Goal: Information Seeking & Learning: Understand process/instructions

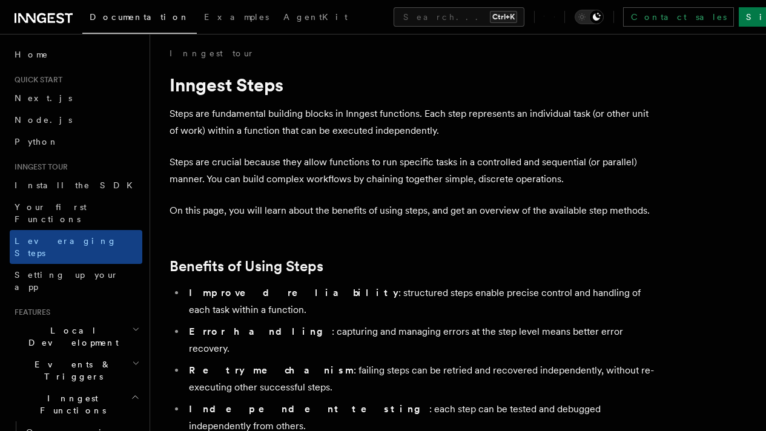
scroll to position [7, 0]
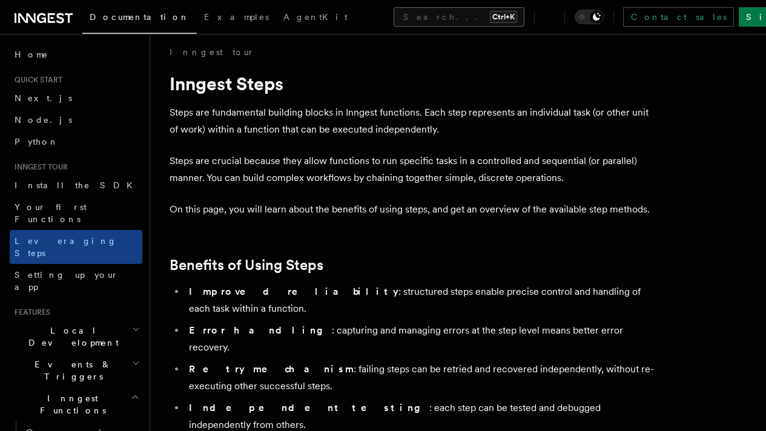
click at [483, 20] on button "Search... Ctrl+K" at bounding box center [459, 16] width 131 height 19
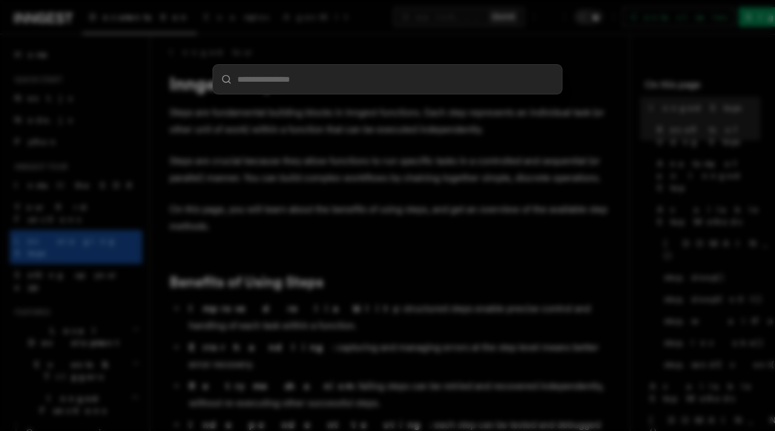
click at [465, 127] on div at bounding box center [387, 215] width 775 height 431
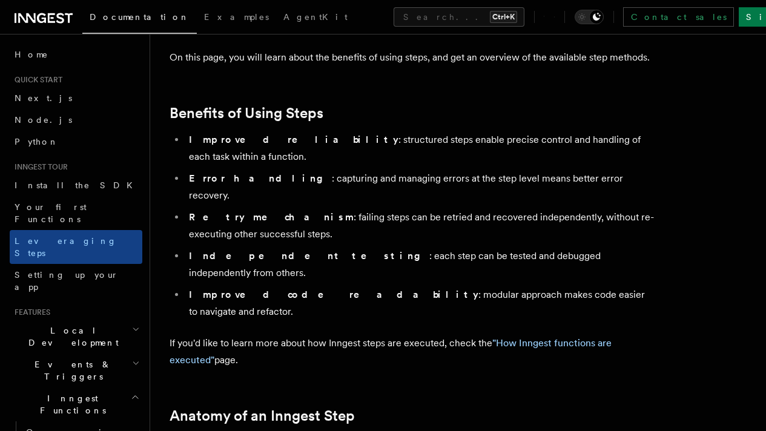
scroll to position [161, 0]
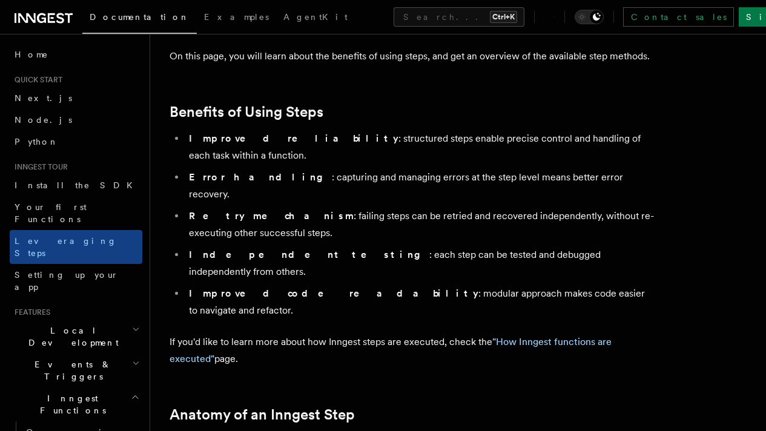
click at [0, 0] on span "[DOMAIN_NAME]()" at bounding box center [0, 0] width 0 height 0
click at [0, 0] on link "[DOMAIN_NAME]()" at bounding box center [0, 0] width 0 height 0
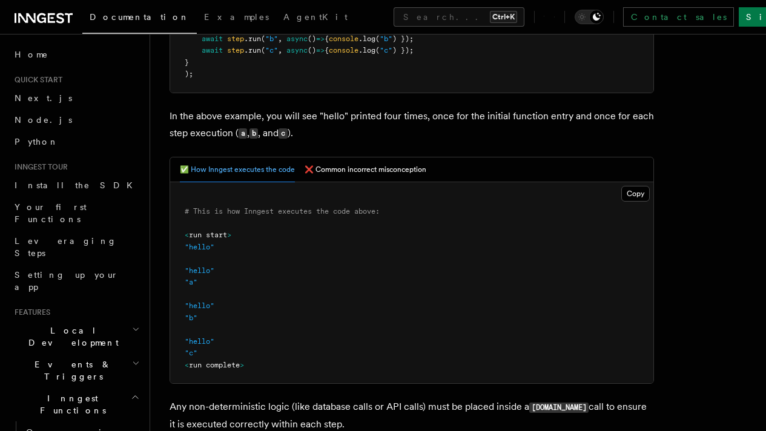
scroll to position [412, 0]
click at [406, 169] on button "❌ Common incorrect misconception" at bounding box center [366, 169] width 122 height 25
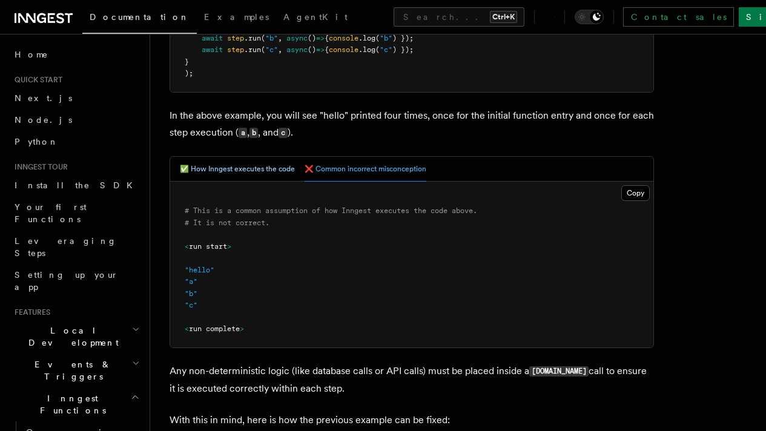
click at [286, 174] on button "✅ How Inngest executes the code" at bounding box center [237, 169] width 115 height 25
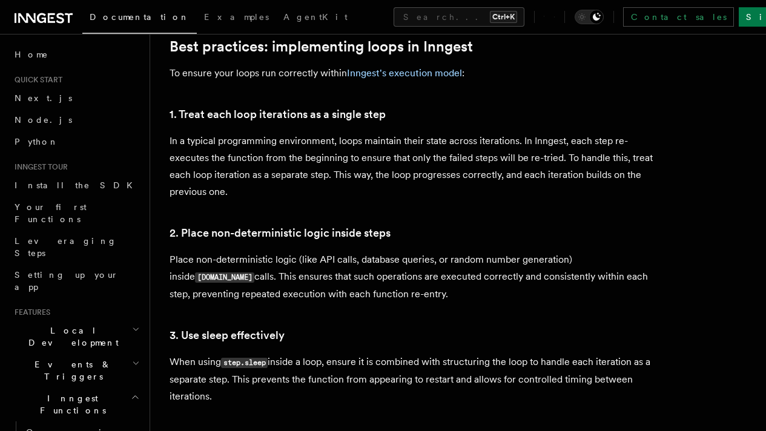
scroll to position [1911, 0]
click at [0, 0] on span "Loop example" at bounding box center [0, 0] width 0 height 0
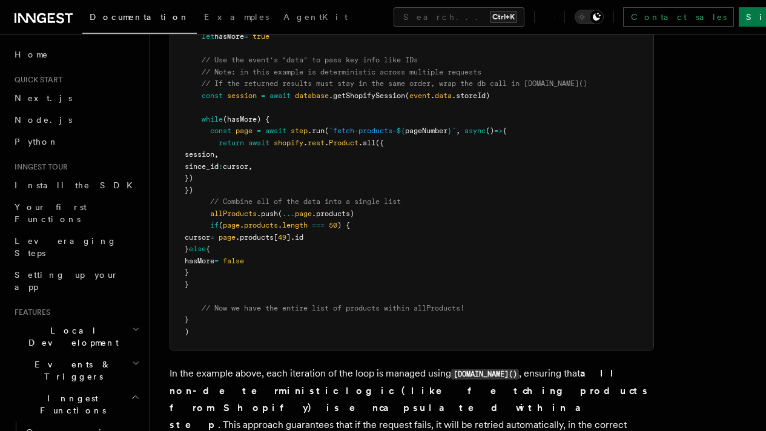
scroll to position [1345, 0]
click at [0, 0] on span "1. Treat each loop iterations as a single step" at bounding box center [0, 0] width 0 height 0
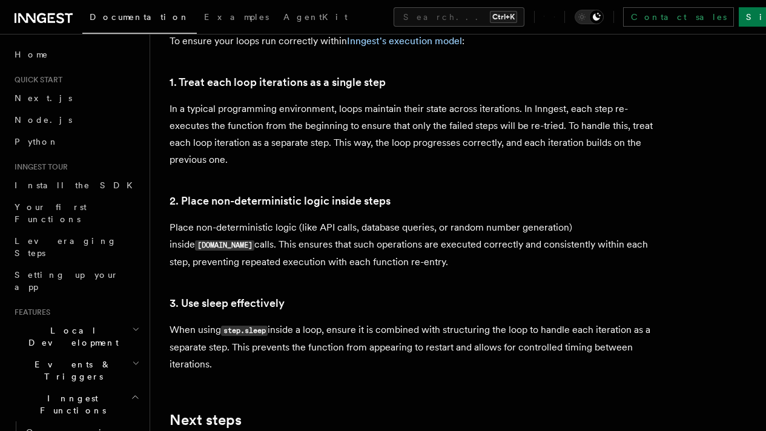
click at [0, 0] on span "2. Place non-deterministic logic inside steps" at bounding box center [0, 0] width 0 height 0
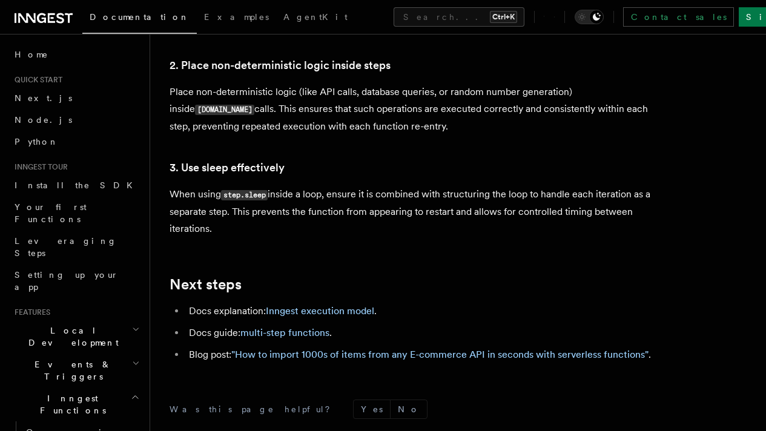
scroll to position [2079, 0]
